Goal: Find specific page/section: Find specific page/section

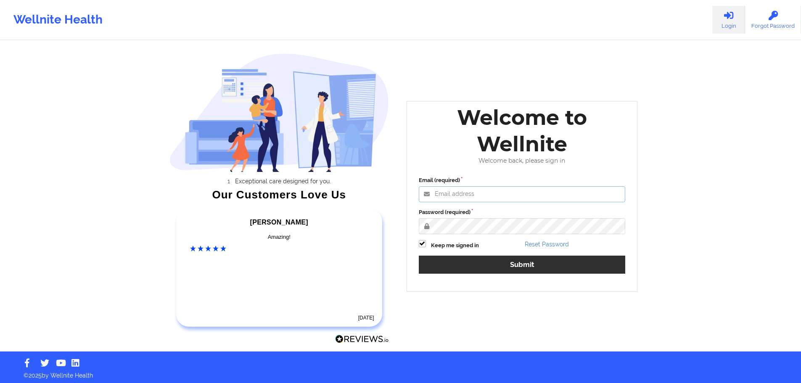
type input "jawad@wellnite.com"
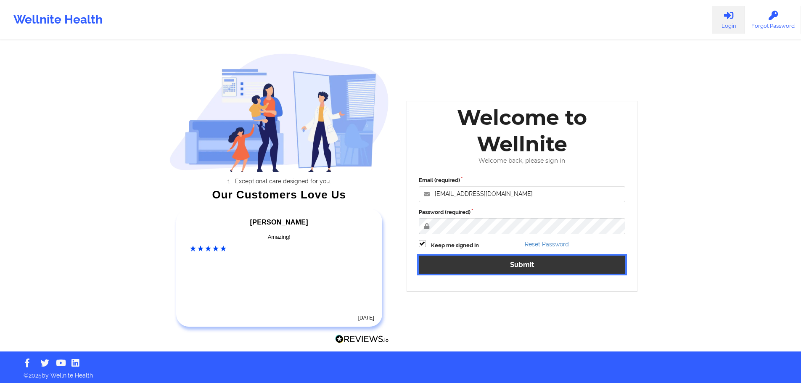
click at [503, 265] on button "Submit" at bounding box center [522, 265] width 207 height 18
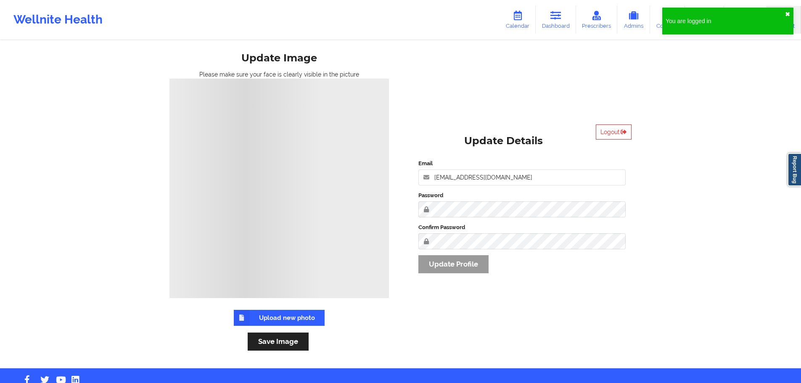
click at [787, 14] on button "✖︎" at bounding box center [787, 14] width 5 height 7
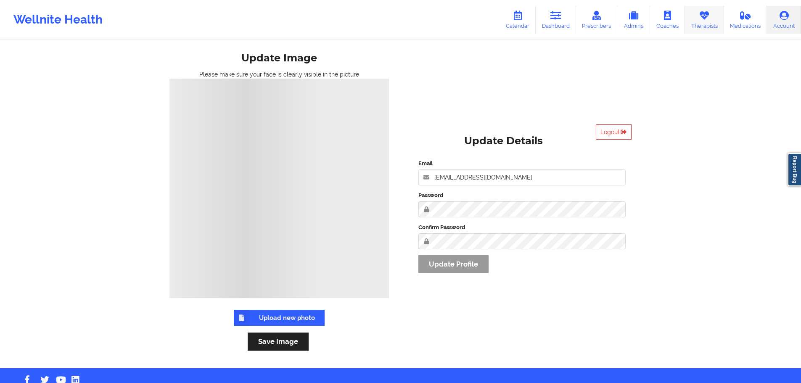
click at [701, 22] on link "Therapists" at bounding box center [704, 20] width 39 height 28
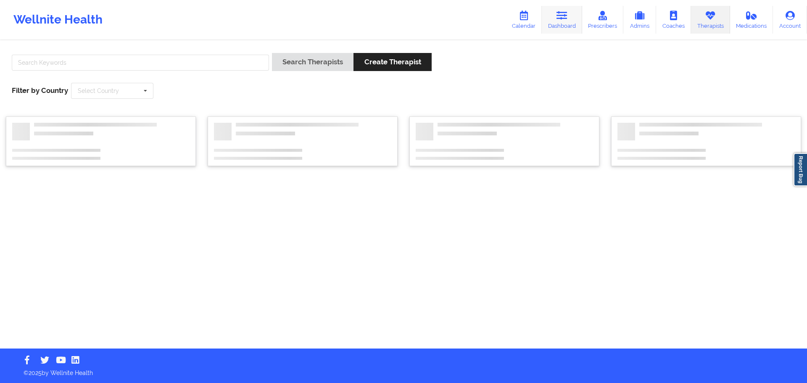
click at [556, 21] on link "Dashboard" at bounding box center [562, 20] width 40 height 28
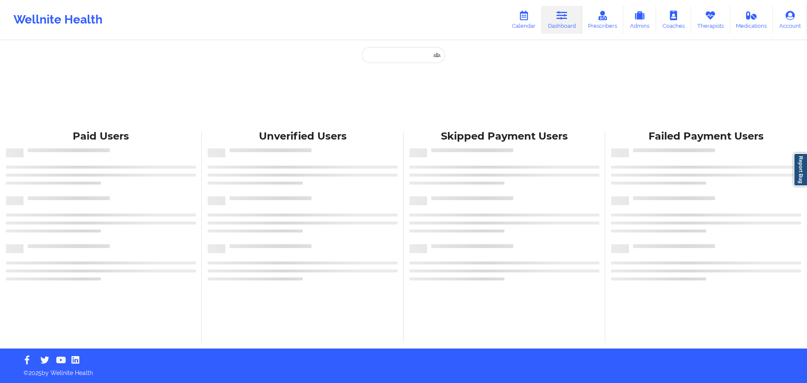
click at [556, 18] on link "Dashboard" at bounding box center [562, 20] width 40 height 28
click at [563, 18] on icon at bounding box center [561, 15] width 11 height 9
click at [418, 52] on input "text" at bounding box center [403, 55] width 83 height 16
paste input "PATRICIA BUENANO Thursday, May 1, 2025 Initial Therapy Session with Vicki Rene …"
type input "PATRICIA BUENANO Thursday, May 1, 2025 Initial Therapy Session with Vicki Rene …"
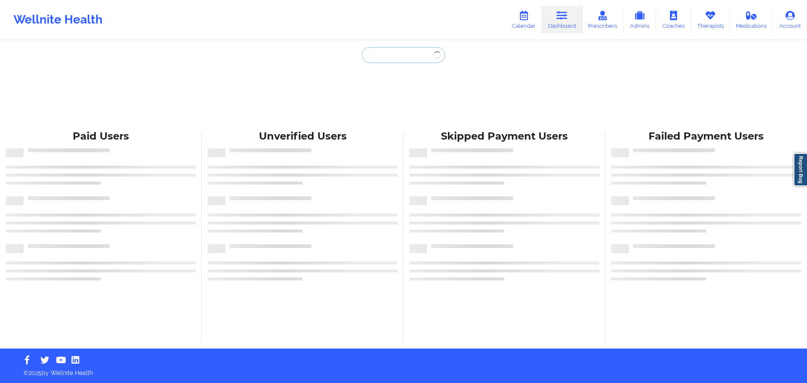
click at [404, 55] on input "text" at bounding box center [403, 55] width 83 height 16
paste input "april7758@att.net"
type input "april7758@att.net"
click at [398, 61] on input "text" at bounding box center [403, 55] width 83 height 16
